Goal: Check status: Check status

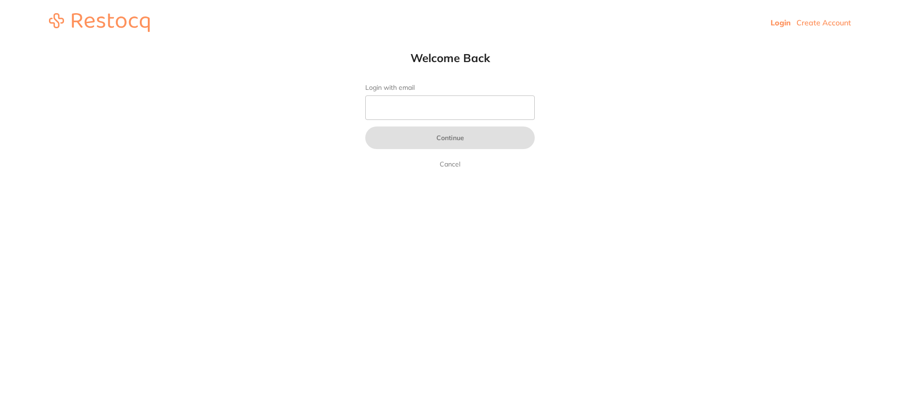
type input "[EMAIL_ADDRESS][DOMAIN_NAME]"
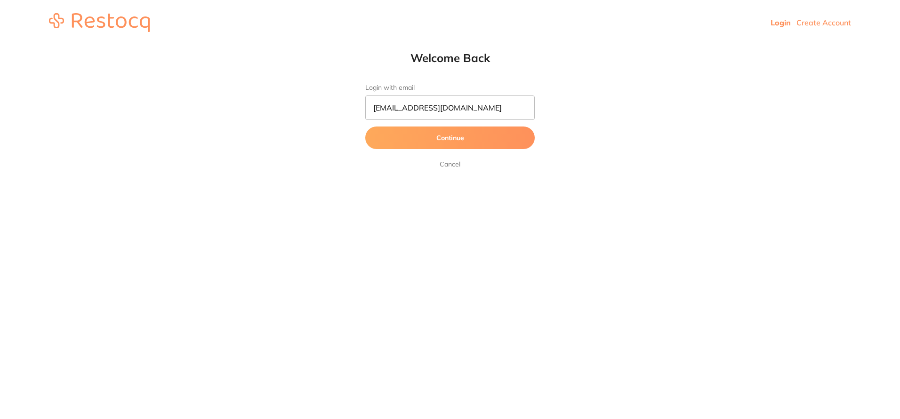
click at [466, 138] on button "Continue" at bounding box center [449, 138] width 169 height 23
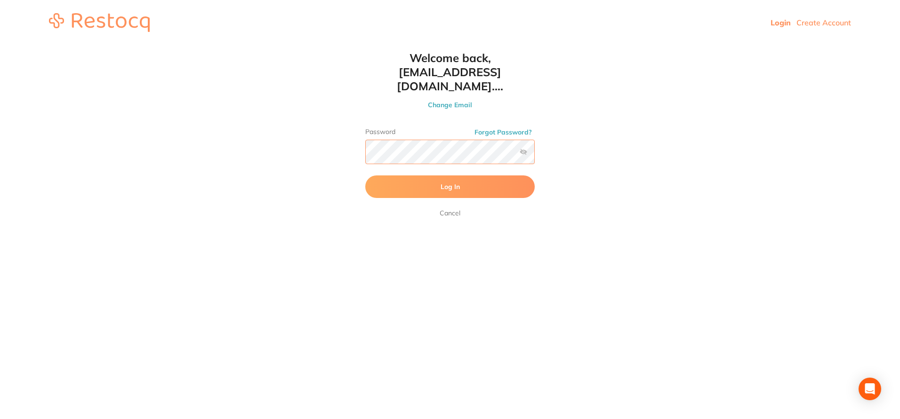
click at [365, 176] on button "Log In" at bounding box center [449, 187] width 169 height 23
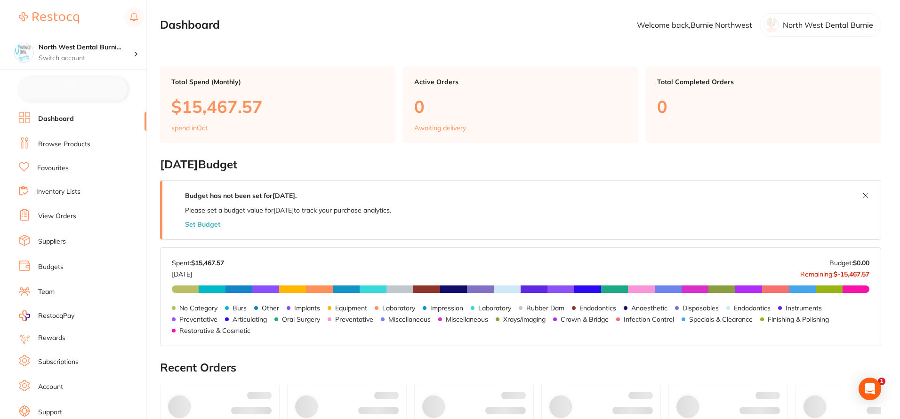
checkbox input "false"
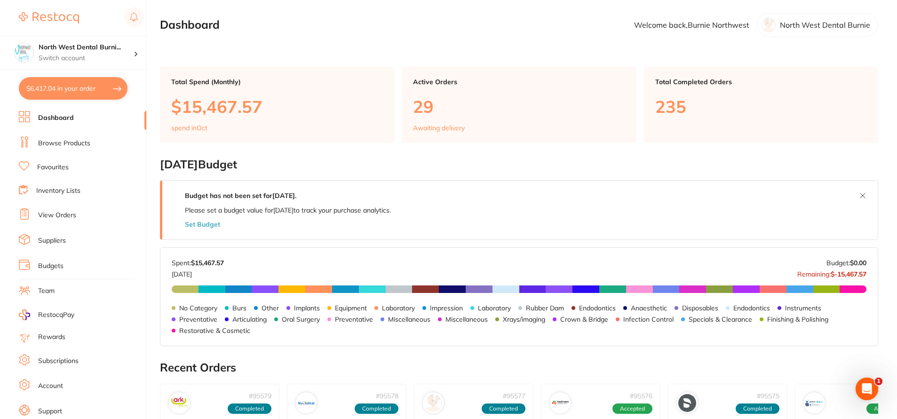
click at [84, 218] on li "View Orders" at bounding box center [83, 215] width 128 height 14
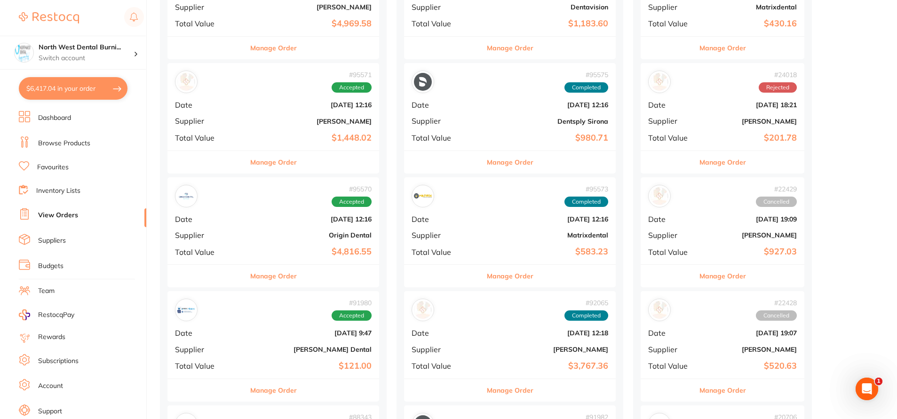
scroll to position [518, 0]
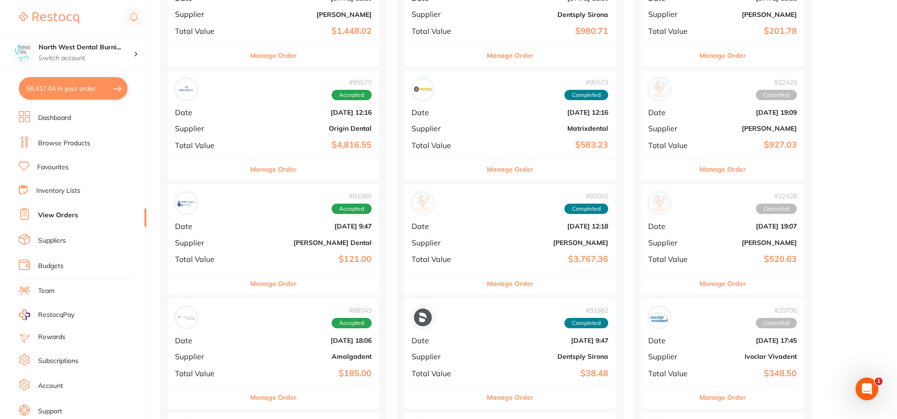
click at [239, 121] on div "# 95570 Accepted Date [DATE] 12:16 Supplier Origin Dental Total Value $4,816.55" at bounding box center [274, 114] width 212 height 87
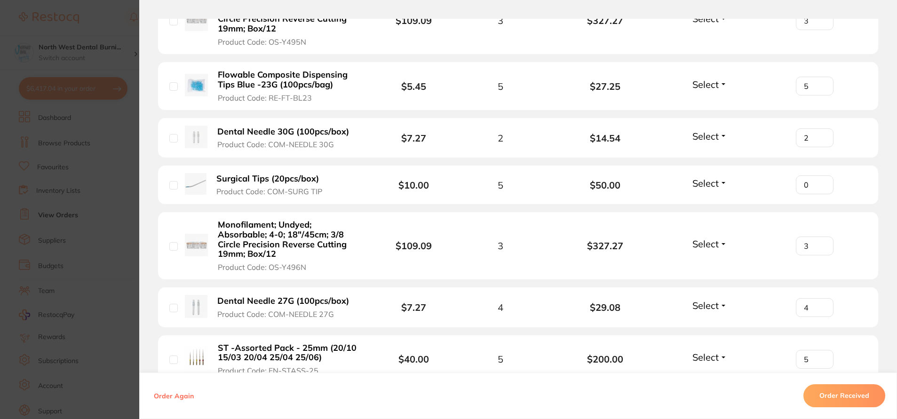
scroll to position [565, 0]
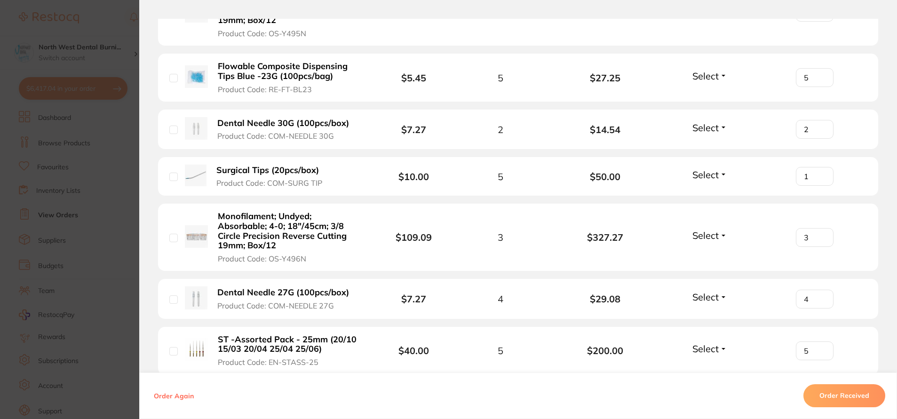
type input "1"
click at [822, 173] on input "1" at bounding box center [815, 176] width 38 height 19
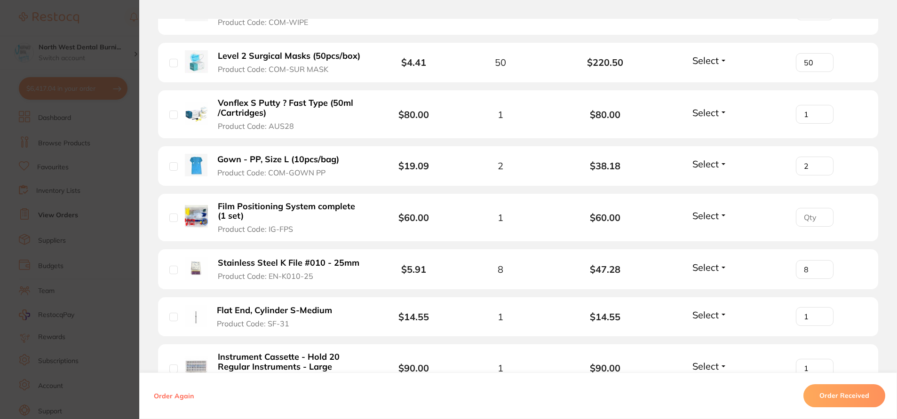
scroll to position [2024, 0]
